Goal: Task Accomplishment & Management: Contribute content

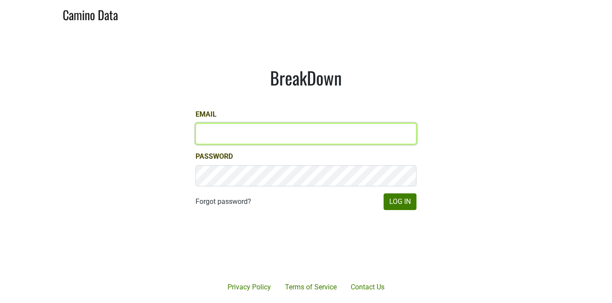
click at [215, 135] on input "Email" at bounding box center [305, 133] width 221 height 21
type input "[PERSON_NAME][EMAIL_ADDRESS][DOMAIN_NAME]"
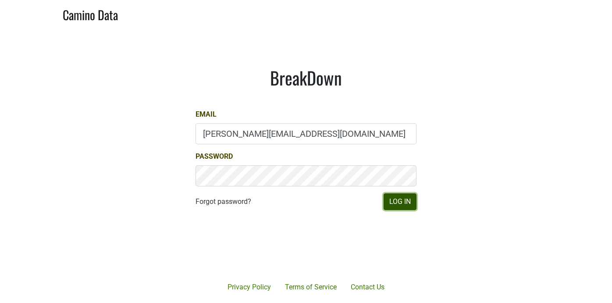
click at [402, 201] on button "Log In" at bounding box center [400, 201] width 33 height 17
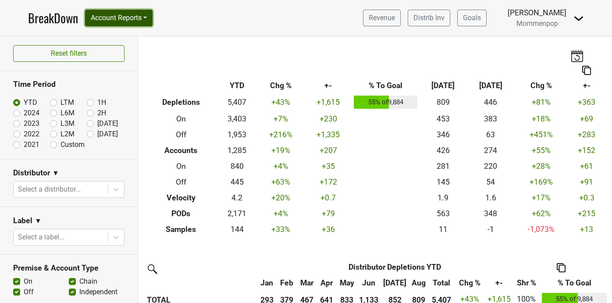
click at [123, 18] on button "Account Reports" at bounding box center [119, 18] width 68 height 17
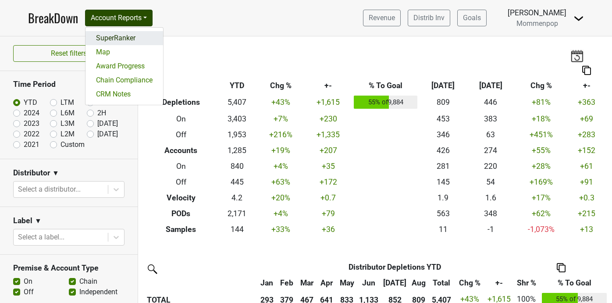
click at [121, 38] on link "SuperRanker" at bounding box center [124, 38] width 78 height 14
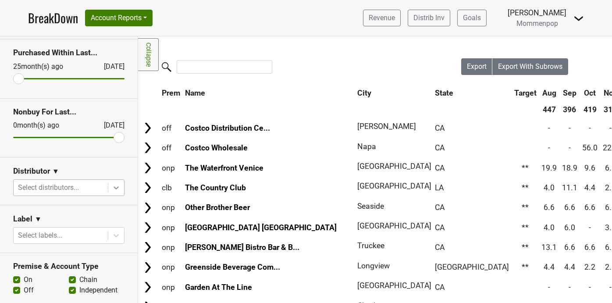
scroll to position [64, 0]
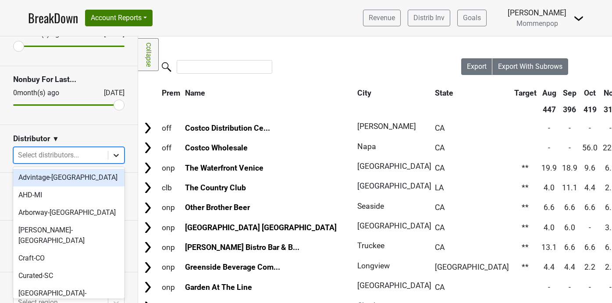
click at [116, 154] on icon at bounding box center [116, 155] width 9 height 9
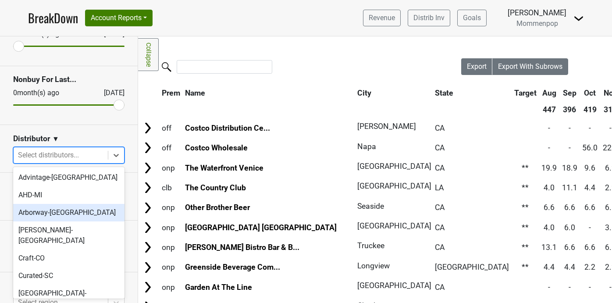
scroll to position [275, 0]
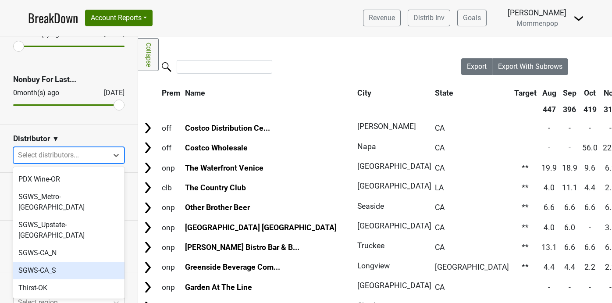
click at [79, 262] on div "SGWS-CA_S" at bounding box center [68, 271] width 111 height 18
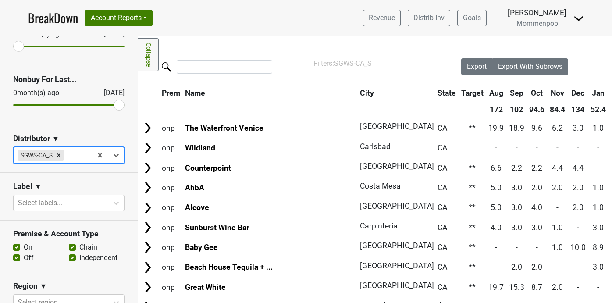
scroll to position [0, 272]
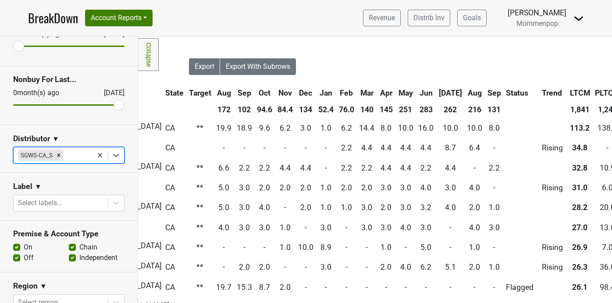
click at [485, 92] on th "Sep" at bounding box center [494, 93] width 18 height 16
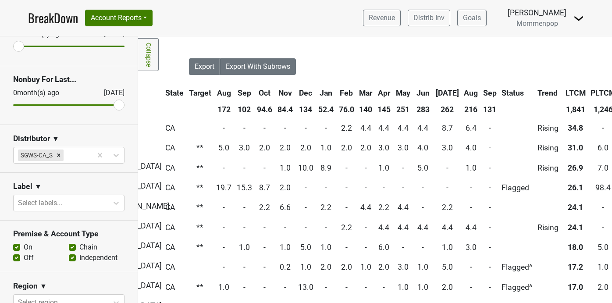
click at [481, 92] on th "Sep" at bounding box center [490, 93] width 18 height 16
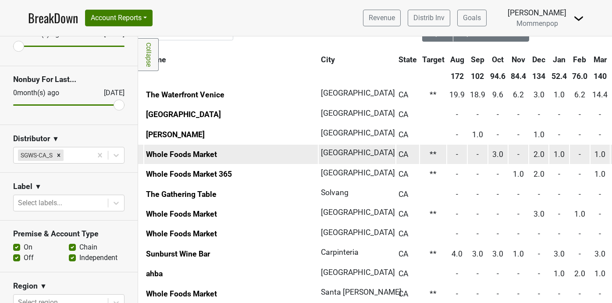
scroll to position [40, 39]
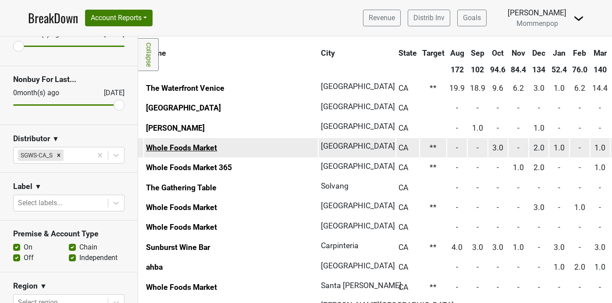
click at [193, 147] on link "Whole Foods Market" at bounding box center [181, 147] width 71 height 9
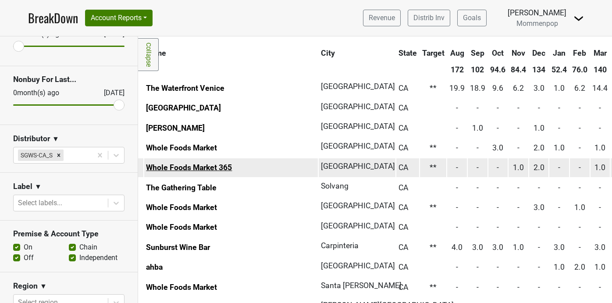
click at [189, 167] on link "Whole Foods Market 365" at bounding box center [189, 167] width 86 height 9
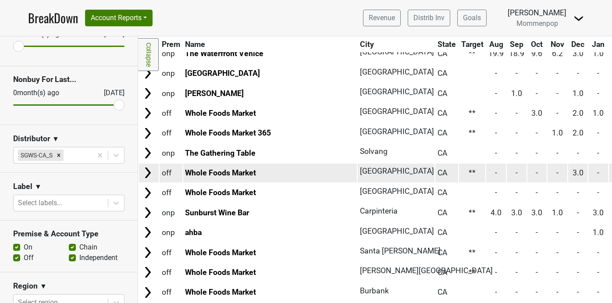
scroll to position [76, 0]
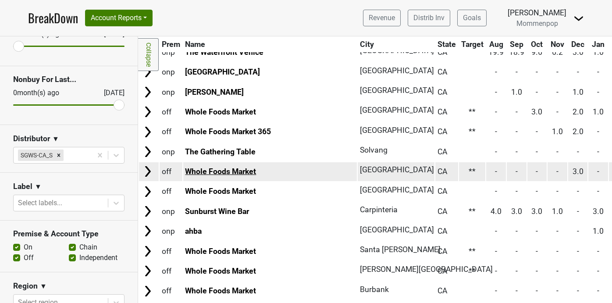
click at [249, 169] on link "Whole Foods Market" at bounding box center [220, 171] width 71 height 9
click at [231, 174] on link "Whole Foods Market" at bounding box center [220, 171] width 71 height 9
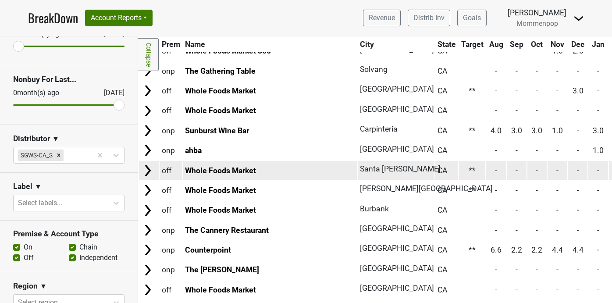
scroll to position [166, 0]
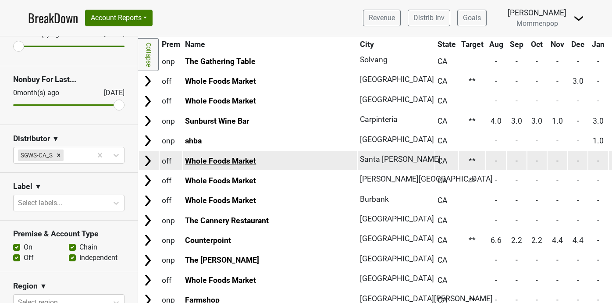
click at [244, 160] on link "Whole Foods Market" at bounding box center [220, 160] width 71 height 9
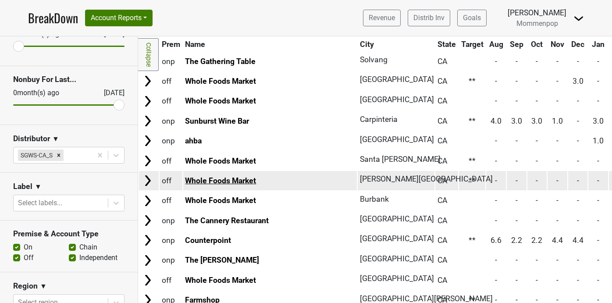
click at [239, 180] on link "Whole Foods Market" at bounding box center [220, 180] width 71 height 9
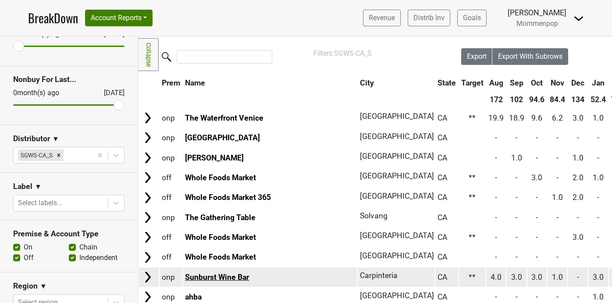
scroll to position [0, 0]
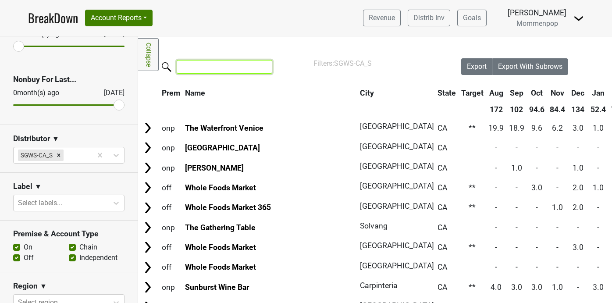
click at [205, 67] on input "search" at bounding box center [225, 67] width 96 height 14
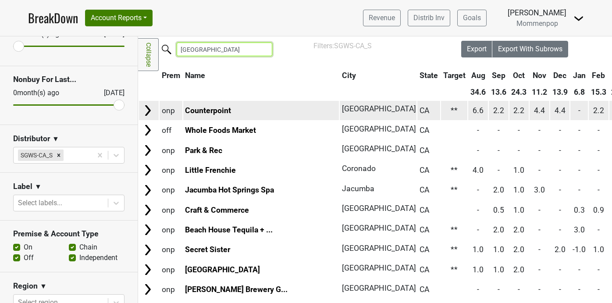
scroll to position [17, 0]
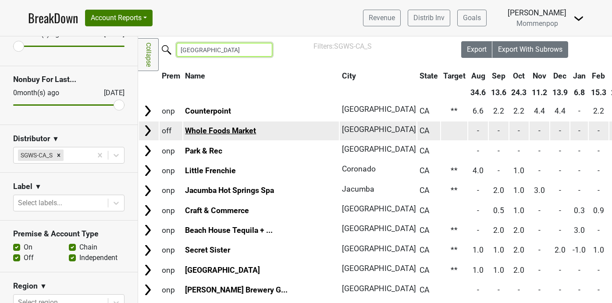
type input "san diego"
click at [243, 132] on link "Whole Foods Market" at bounding box center [220, 130] width 71 height 9
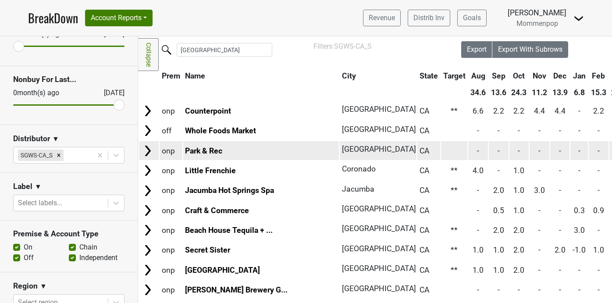
scroll to position [0, 0]
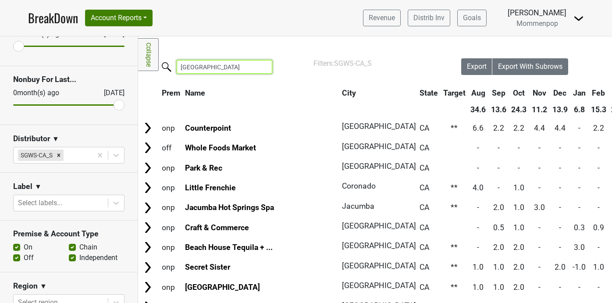
click at [258, 68] on input "san diego" at bounding box center [225, 67] width 96 height 14
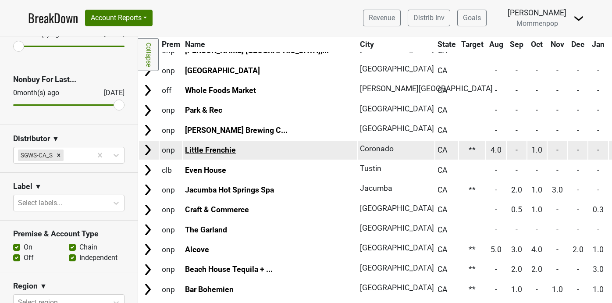
click at [217, 149] on link "Little Frenchie" at bounding box center [210, 150] width 51 height 9
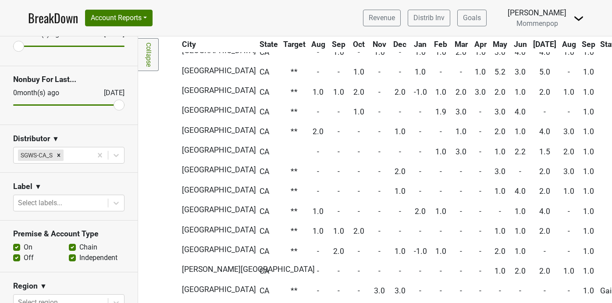
scroll to position [712, 108]
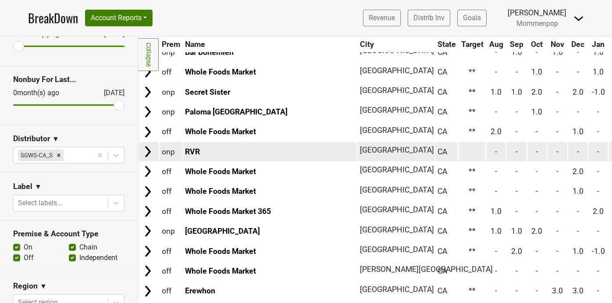
click at [190, 146] on td "RVR" at bounding box center [270, 151] width 174 height 19
click at [190, 153] on link "RVR" at bounding box center [192, 151] width 15 height 9
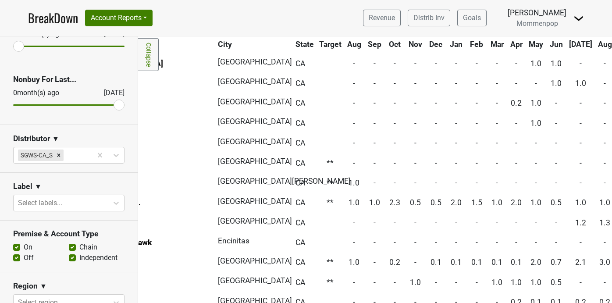
scroll to position [1278, 0]
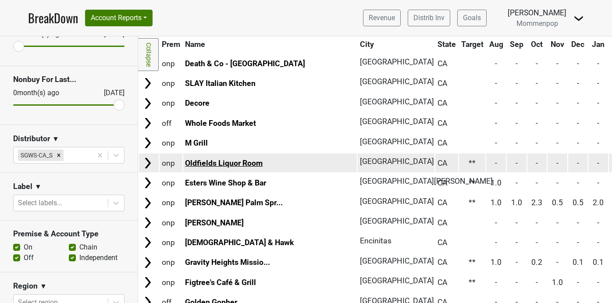
click at [232, 162] on link "Oldfields Liquor Room" at bounding box center [224, 163] width 78 height 9
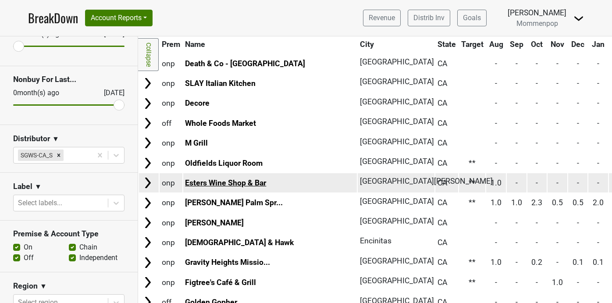
click at [227, 182] on link "Esters Wine Shop & Bar" at bounding box center [225, 182] width 81 height 9
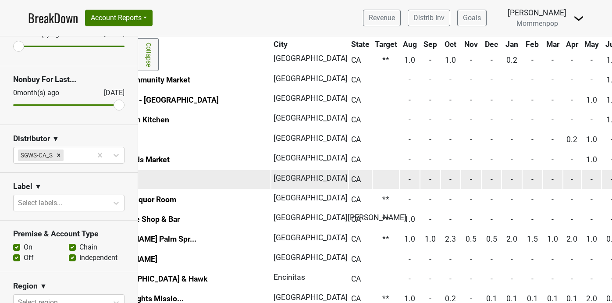
scroll to position [1241, 0]
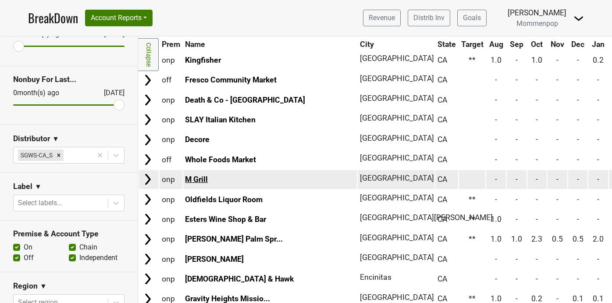
click at [201, 178] on link "M Grill" at bounding box center [196, 179] width 23 height 9
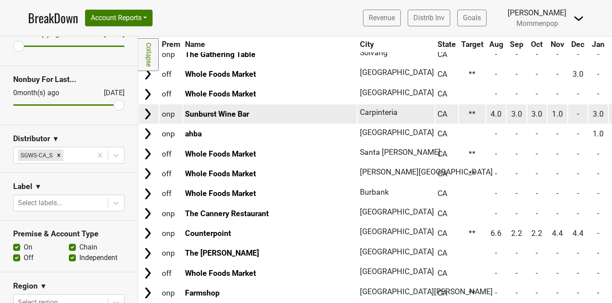
scroll to position [0, 0]
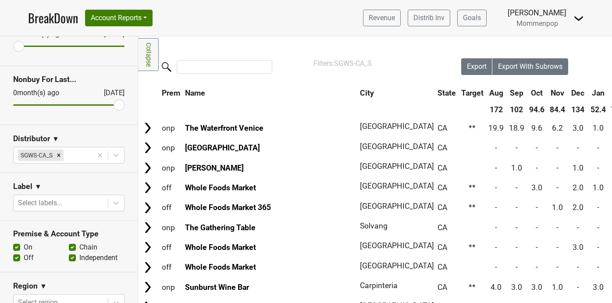
click at [575, 20] on img at bounding box center [578, 18] width 11 height 11
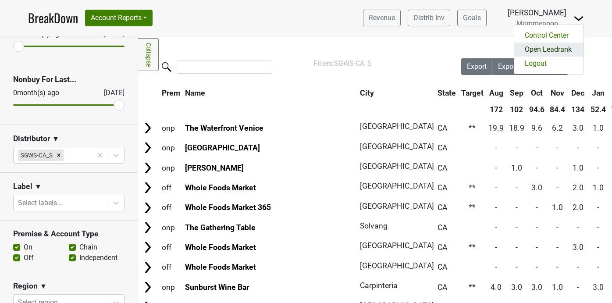
click at [557, 49] on link "Open Leadrank" at bounding box center [548, 50] width 69 height 14
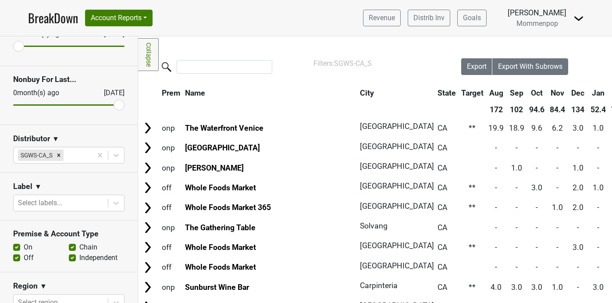
click at [572, 18] on div "Revenue Distrib Inv Goals Sean O'Connell Mommenpop Control Center Open Leadrank…" at bounding box center [470, 18] width 228 height 22
click at [580, 17] on img at bounding box center [578, 18] width 11 height 11
click at [565, 33] on link "Control Center" at bounding box center [548, 35] width 69 height 14
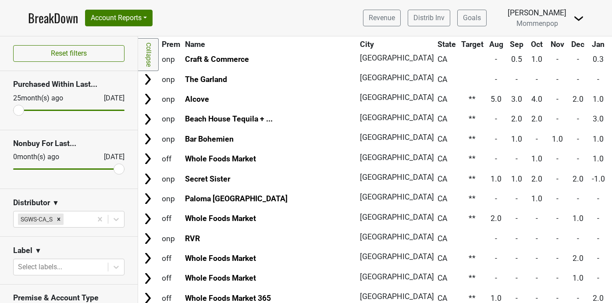
scroll to position [636, 0]
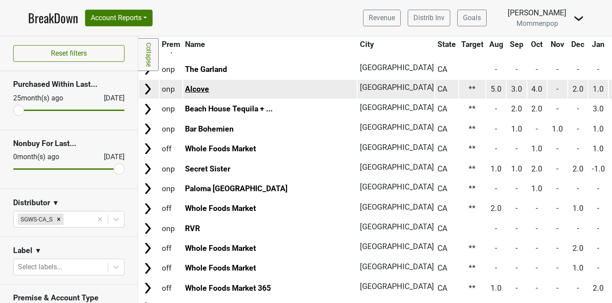
click at [202, 88] on link "Alcove" at bounding box center [197, 89] width 24 height 9
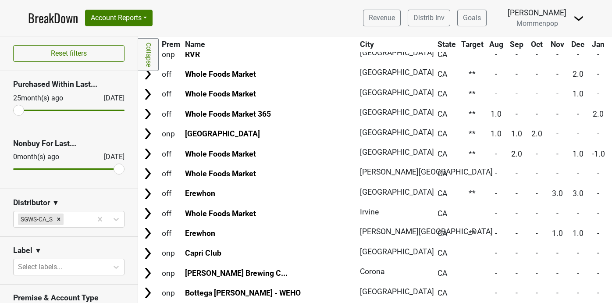
scroll to position [814, 0]
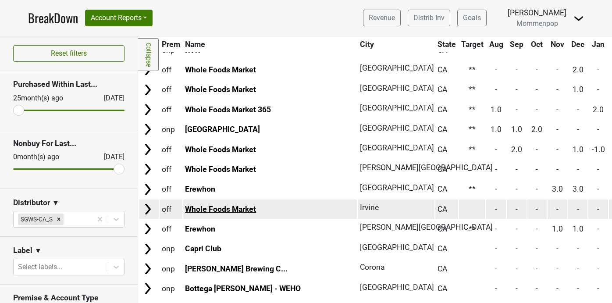
click at [238, 209] on link "Whole Foods Market" at bounding box center [220, 209] width 71 height 9
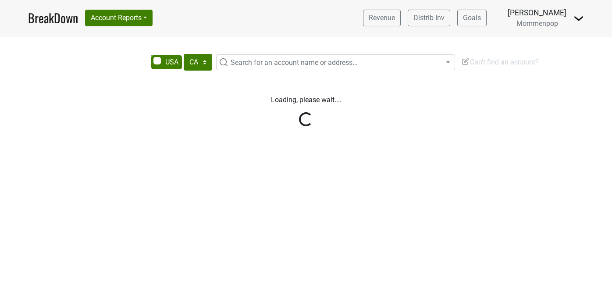
select select "CA"
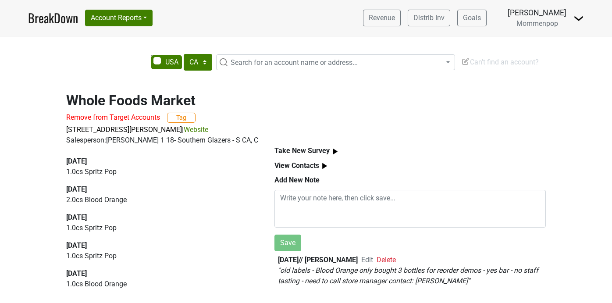
select select "CA"
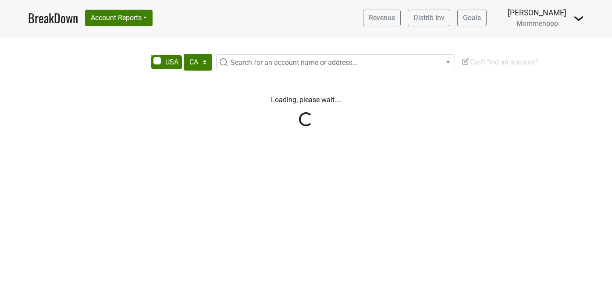
select select "CA"
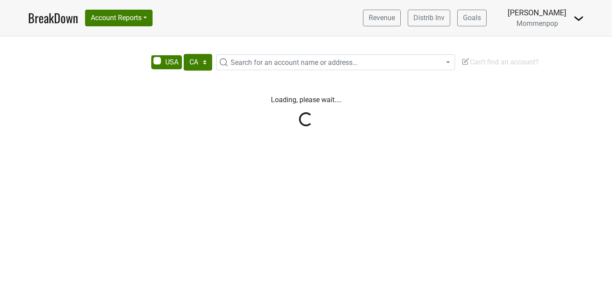
select select "CA"
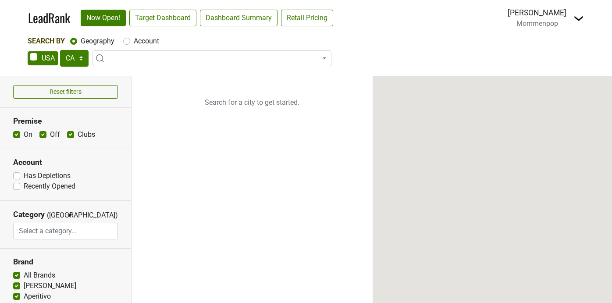
select select "CA"
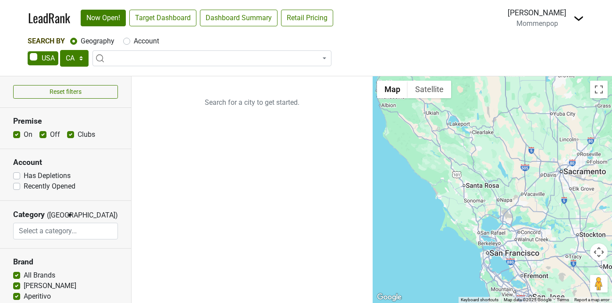
click at [126, 59] on span at bounding box center [211, 58] width 239 height 16
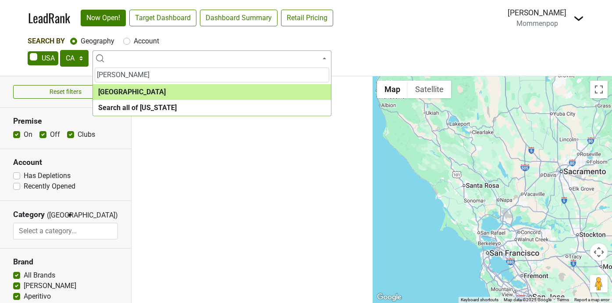
type input "[PERSON_NAME]"
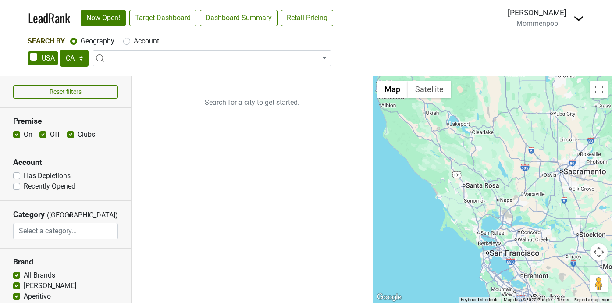
click at [134, 42] on label "Account" at bounding box center [146, 41] width 25 height 11
click at [126, 42] on input "Account" at bounding box center [126, 40] width 7 height 9
radio input "true"
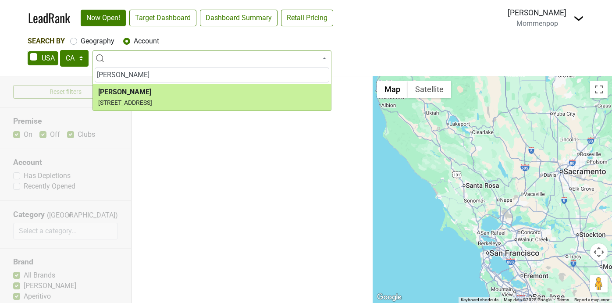
type input "johann"
select select "65078"
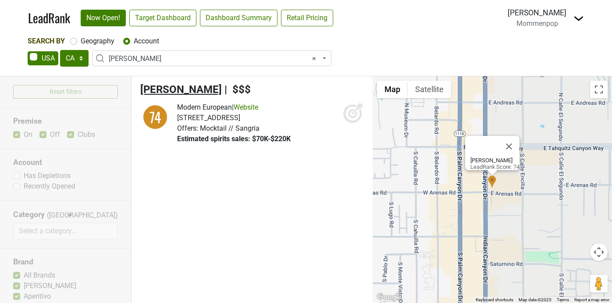
click at [168, 84] on span "Johannes" at bounding box center [181, 89] width 82 height 12
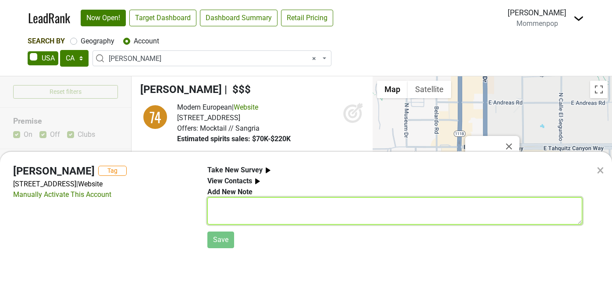
click at [241, 206] on textarea at bounding box center [394, 210] width 375 height 27
type textarea "S"
type textarea "M"
type textarea "T"
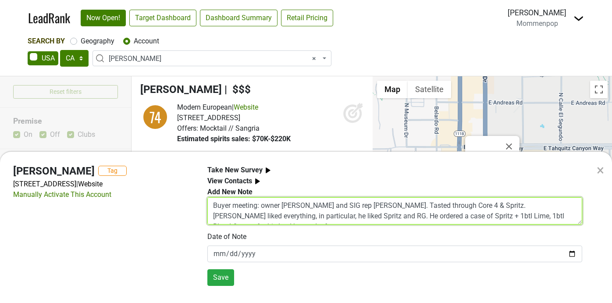
scroll to position [7, 0]
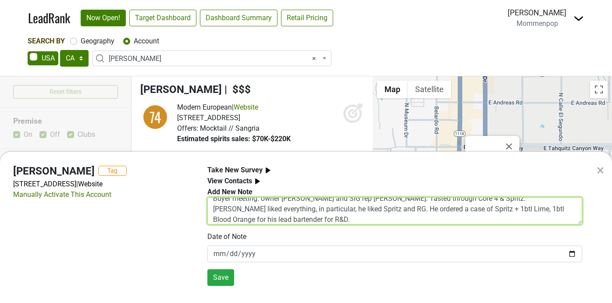
type textarea "Buyer meeting: owner Johannes and SIG rep Ryan Corbin. Tasted through Core 4 & …"
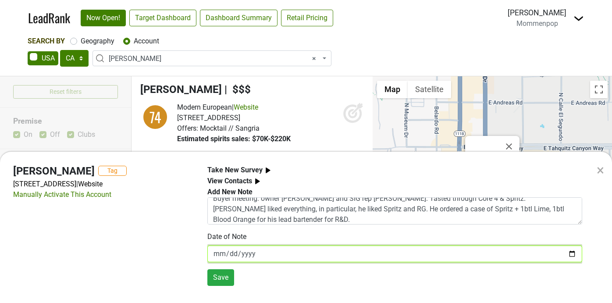
click at [305, 253] on input "2025-09-17" at bounding box center [394, 253] width 375 height 17
click at [572, 252] on input "2025-09-17" at bounding box center [394, 253] width 375 height 17
type input "2025-09-16"
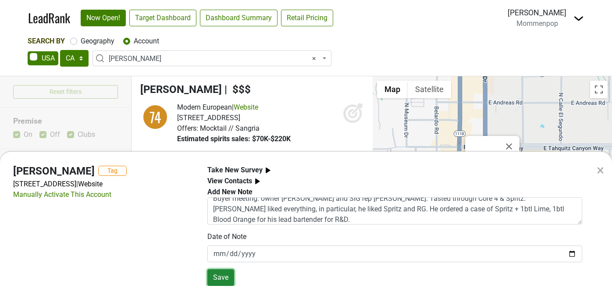
click at [221, 274] on button "Save" at bounding box center [220, 277] width 27 height 17
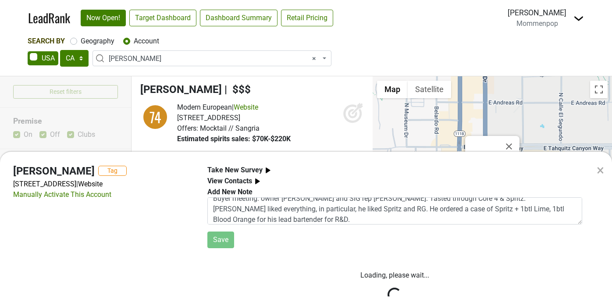
scroll to position [0, 0]
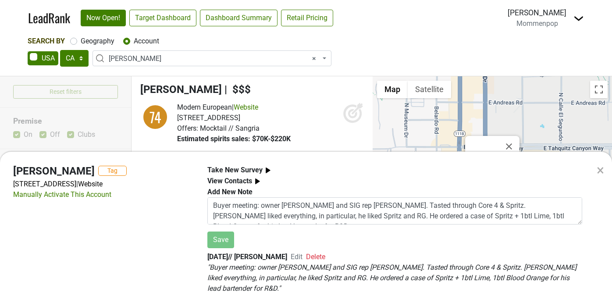
click at [444, 33] on div "× Johannes Tag 196 S Indian Canyon Dr, Palm Springs, CA 92262 | Website Manuall…" at bounding box center [306, 151] width 612 height 303
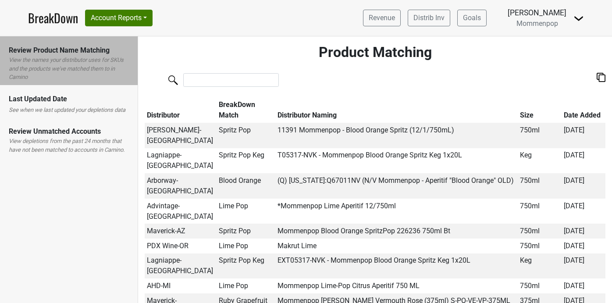
click at [576, 22] on img at bounding box center [578, 18] width 11 height 11
click at [562, 47] on link "Open Leadrank" at bounding box center [548, 50] width 69 height 14
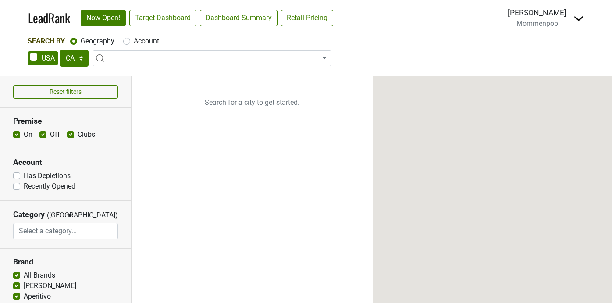
select select "CA"
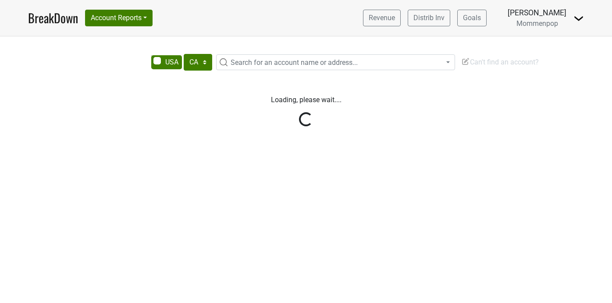
select select "CA"
